Goal: Task Accomplishment & Management: Manage account settings

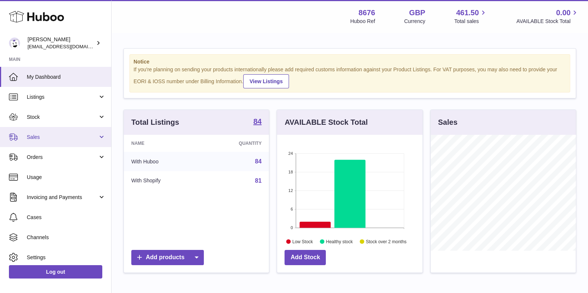
click at [42, 130] on link "Sales" at bounding box center [55, 137] width 111 height 20
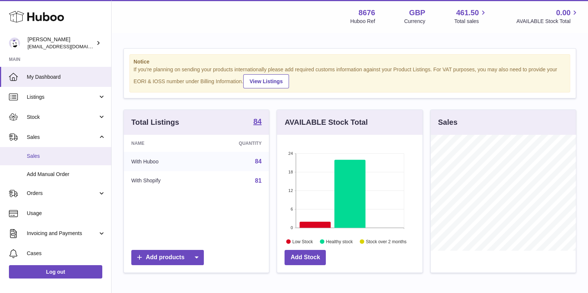
click at [39, 159] on span "Sales" at bounding box center [66, 156] width 79 height 7
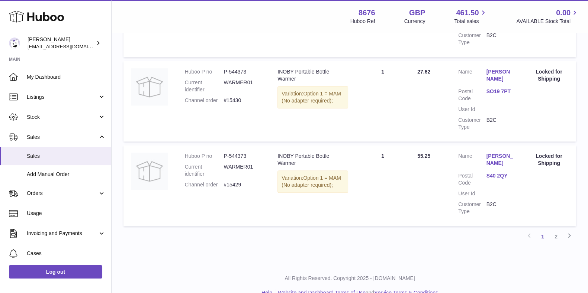
scroll to position [801, 0]
click at [556, 231] on link "2" at bounding box center [555, 237] width 13 height 13
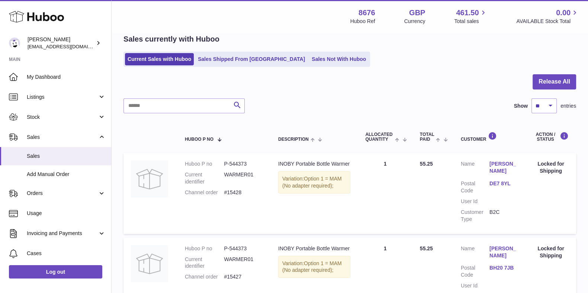
scroll to position [140, 0]
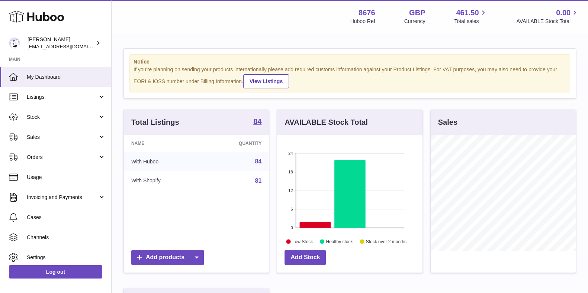
scroll to position [116, 145]
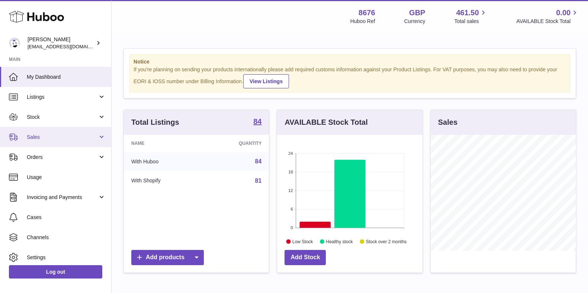
click at [44, 142] on link "Sales" at bounding box center [55, 137] width 111 height 20
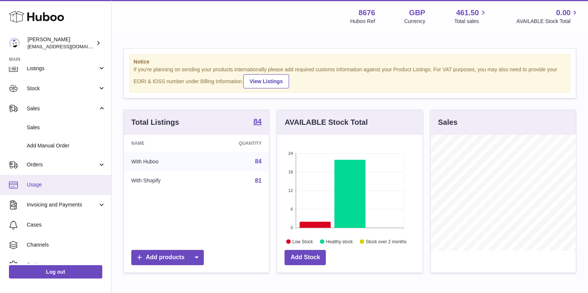
scroll to position [28, 0]
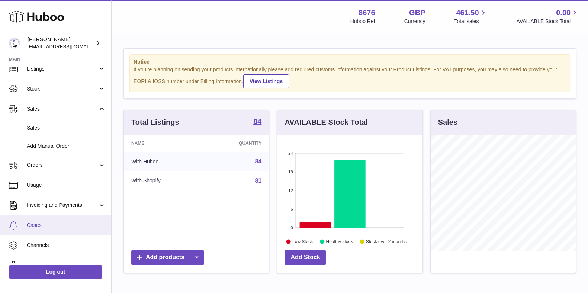
click at [45, 219] on link "Cases" at bounding box center [55, 226] width 111 height 20
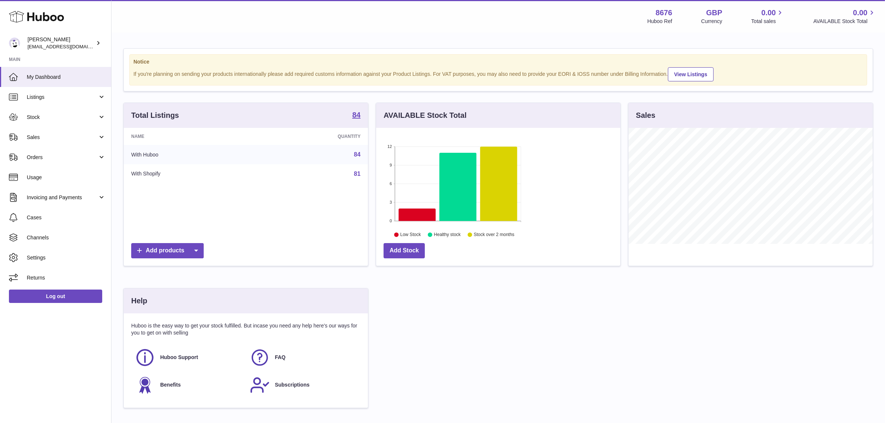
scroll to position [116, 244]
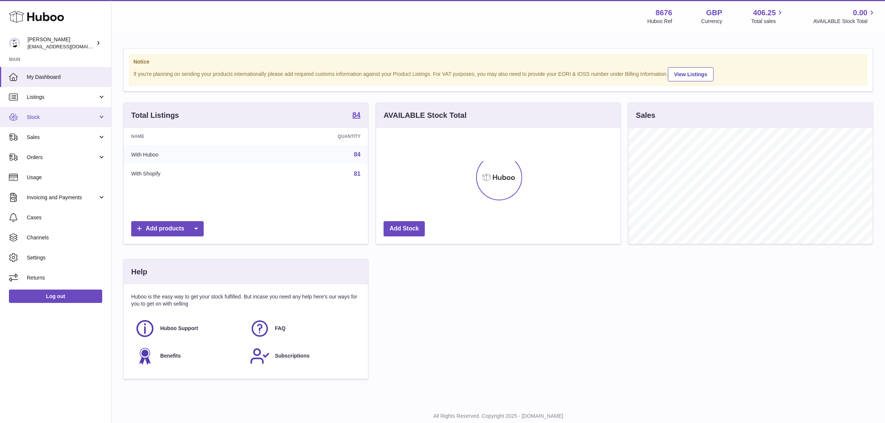
scroll to position [116, 244]
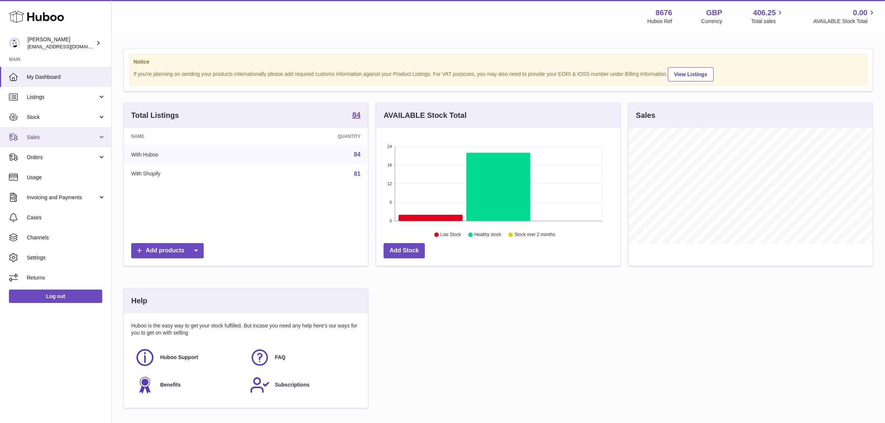
click at [75, 135] on span "Sales" at bounding box center [62, 137] width 71 height 7
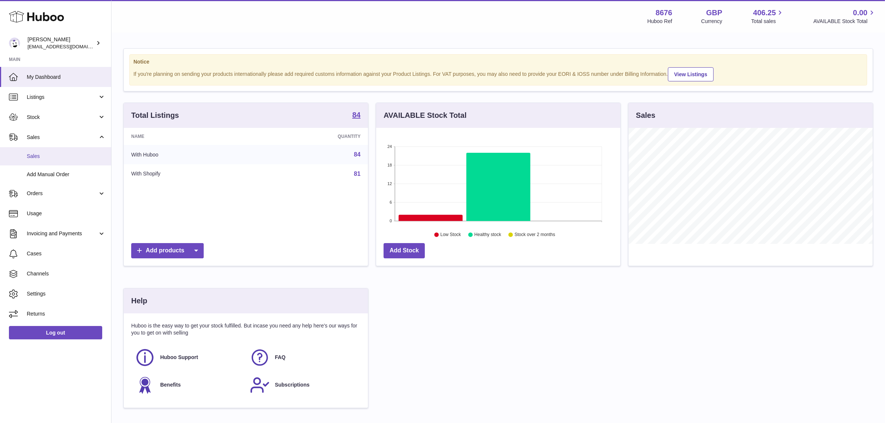
click at [56, 151] on link "Sales" at bounding box center [55, 156] width 111 height 18
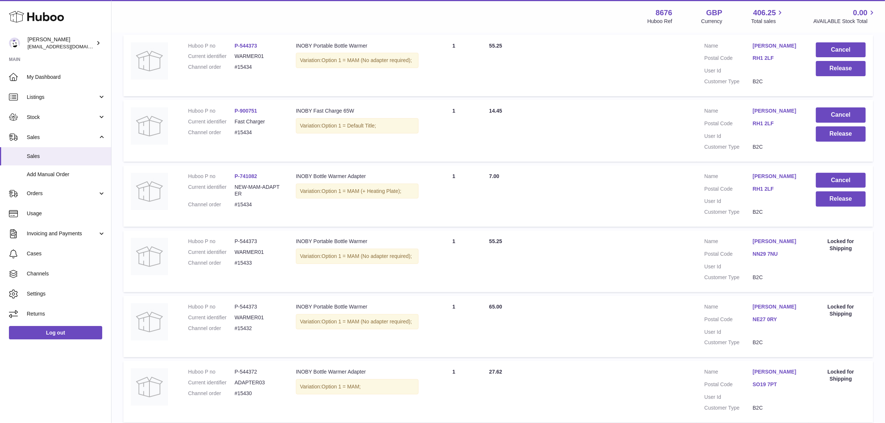
scroll to position [232, 0]
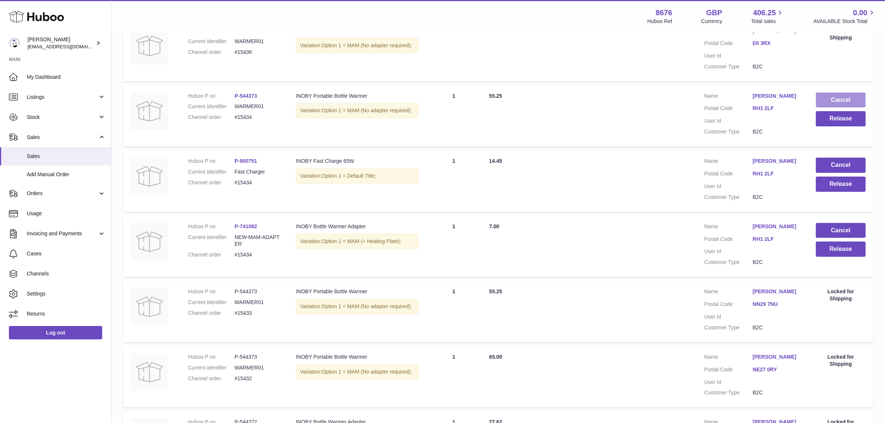
click at [841, 94] on button "Cancel" at bounding box center [841, 100] width 50 height 15
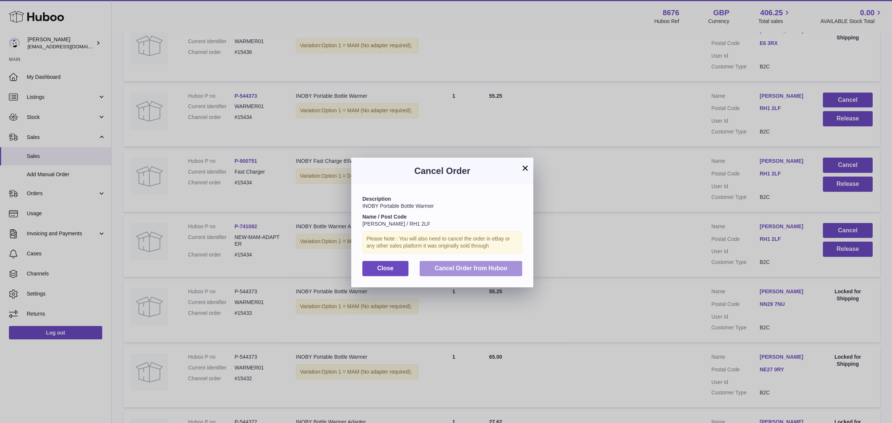
click at [454, 265] on span "Cancel Order from Huboo" at bounding box center [471, 268] width 73 height 6
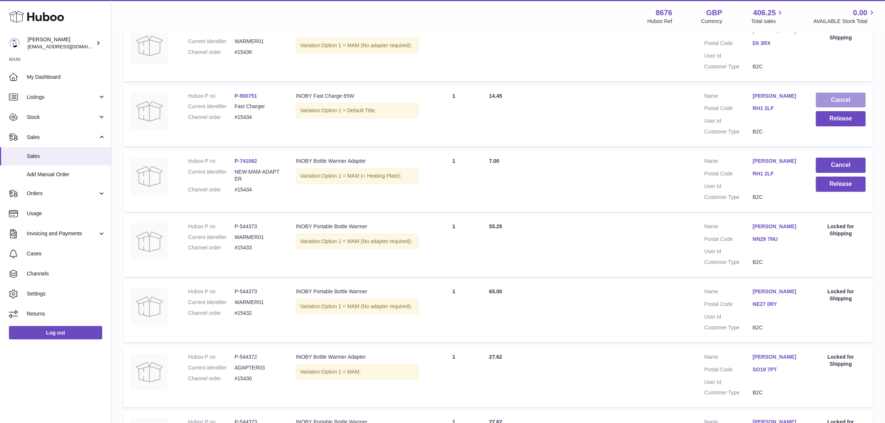
click at [847, 93] on button "Cancel" at bounding box center [841, 100] width 50 height 15
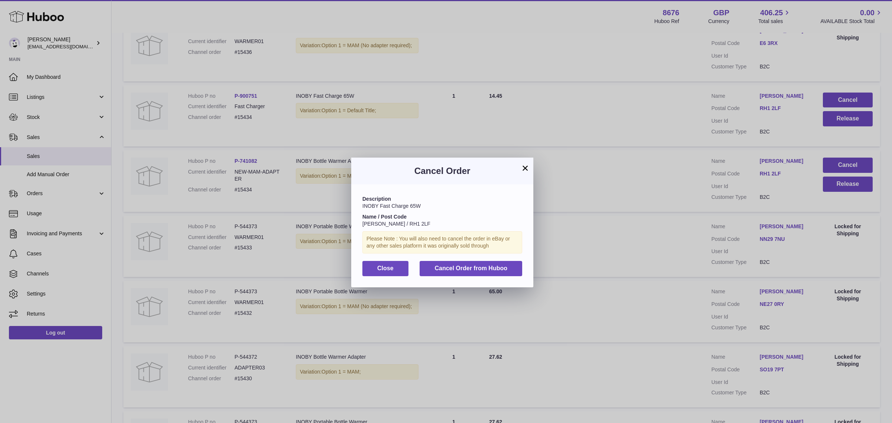
click at [489, 259] on div "Description INOBY Fast Charge 65W Name / Post Code [PERSON_NAME] / RH1 2LF Plea…" at bounding box center [442, 235] width 182 height 103
click at [488, 261] on button "Cancel Order from Huboo" at bounding box center [471, 268] width 103 height 15
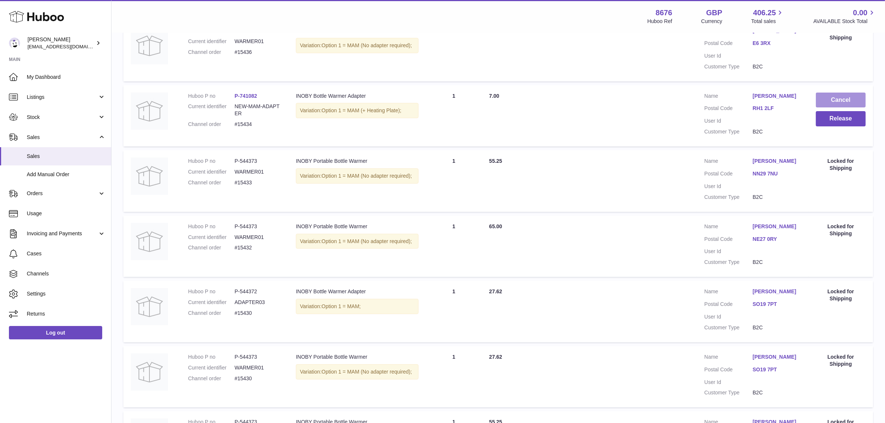
click at [833, 93] on button "Cancel" at bounding box center [841, 100] width 50 height 15
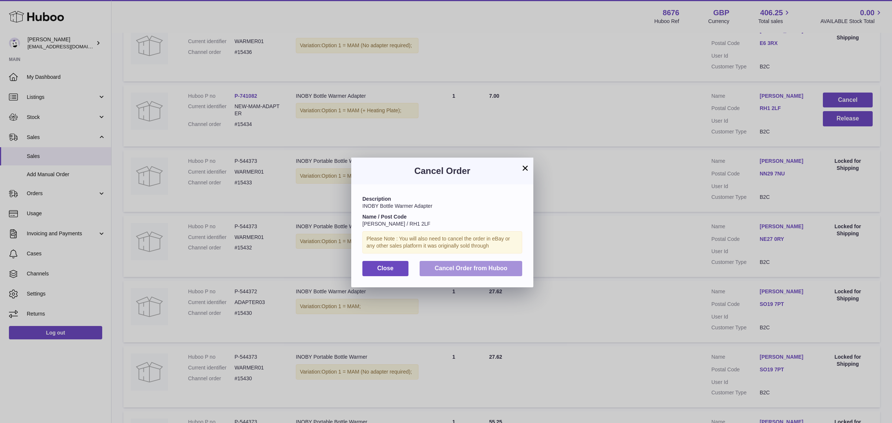
click at [482, 263] on button "Cancel Order from Huboo" at bounding box center [471, 268] width 103 height 15
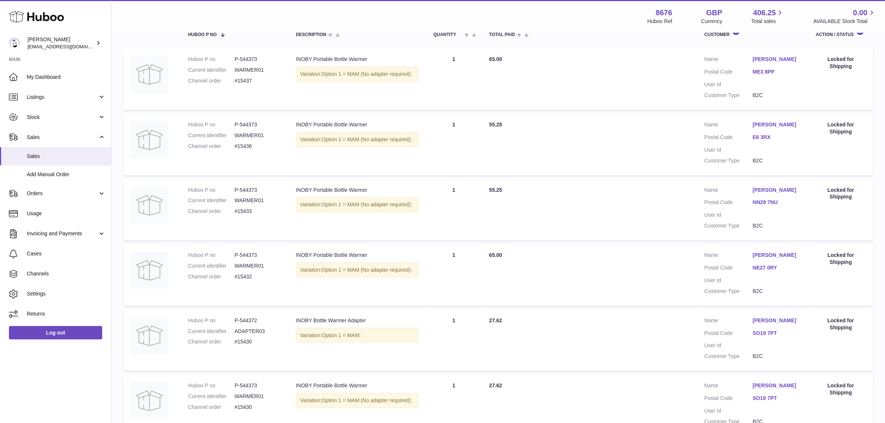
scroll to position [0, 0]
